Goal: Information Seeking & Learning: Learn about a topic

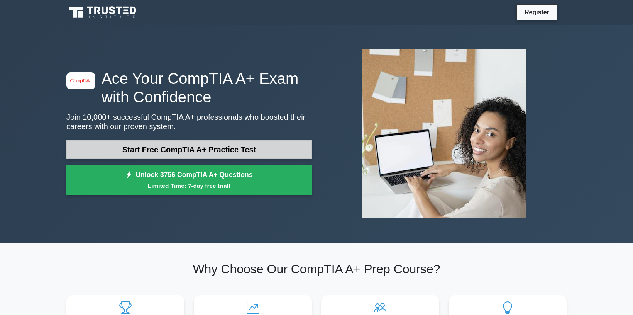
click at [255, 150] on link "Start Free CompTIA A+ Practice Test" at bounding box center [189, 149] width 246 height 19
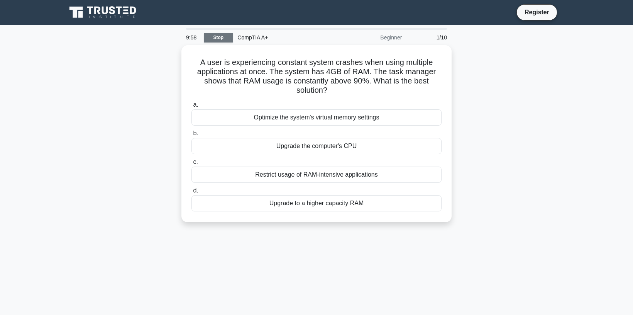
click at [213, 40] on link "Stop" at bounding box center [218, 38] width 29 height 10
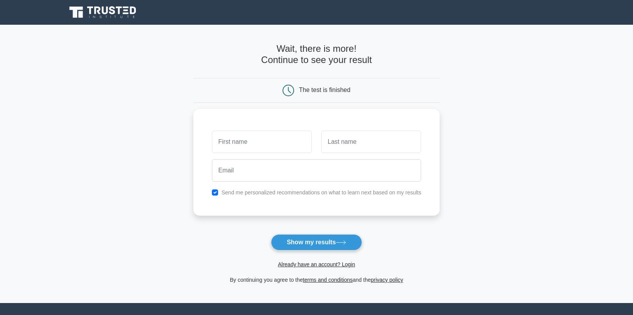
click at [106, 17] on icon at bounding box center [103, 12] width 74 height 15
